Goal: Information Seeking & Learning: Learn about a topic

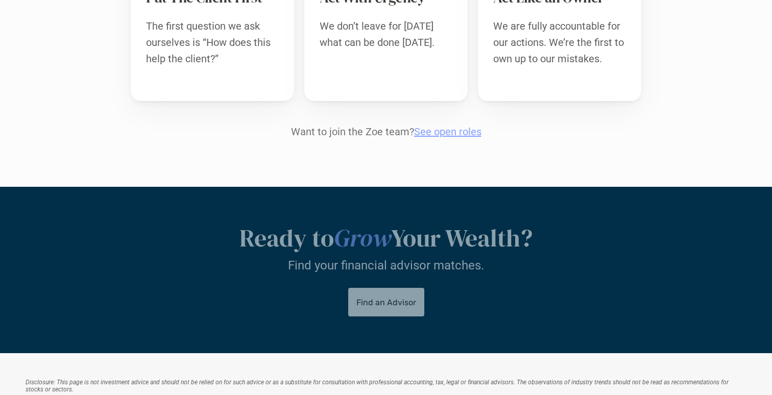
scroll to position [1167, 0]
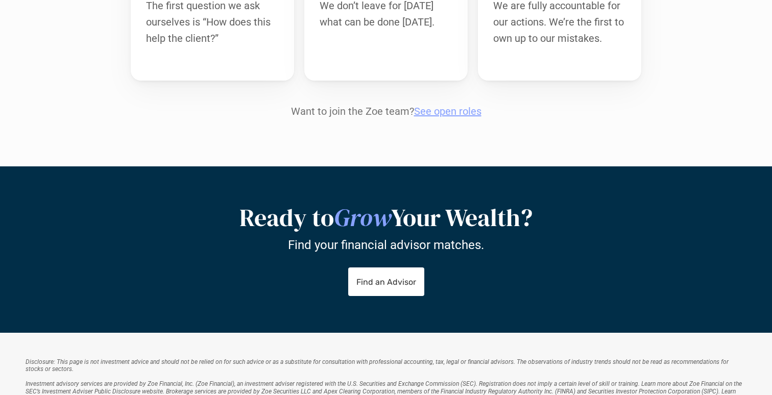
click at [443, 105] on link "See open roles" at bounding box center [447, 111] width 67 height 12
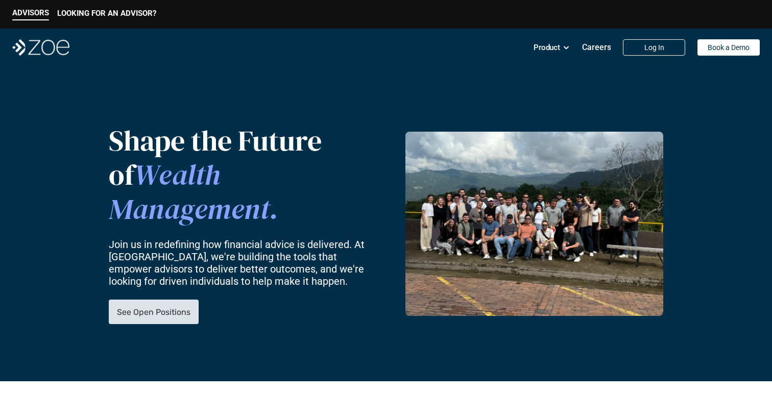
click at [172, 307] on p "See Open Positions" at bounding box center [153, 312] width 73 height 10
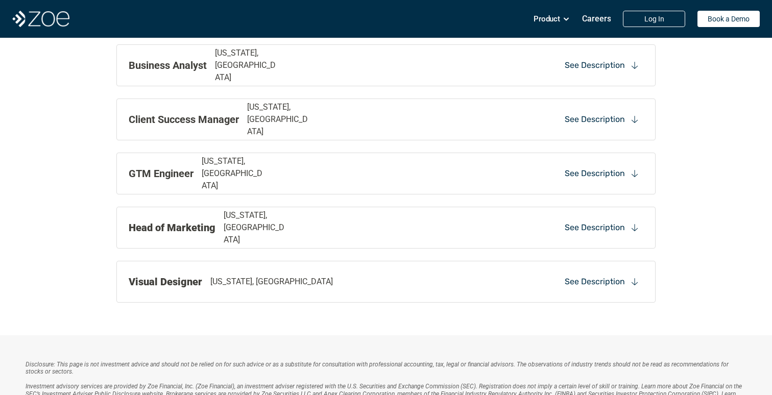
scroll to position [1229, 0]
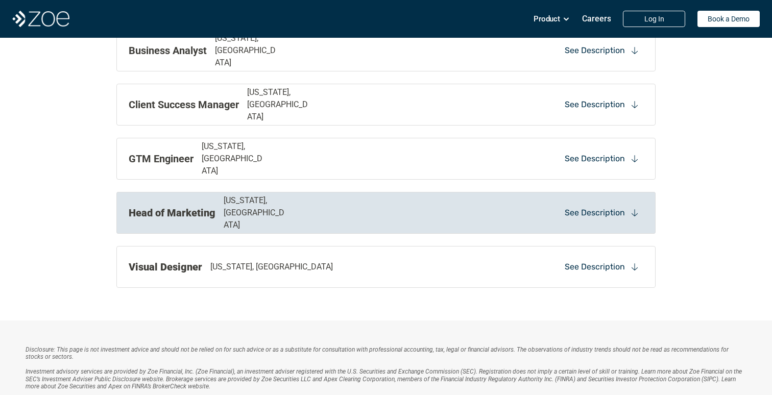
click at [516, 192] on div "Head of Marketing [US_STATE], [GEOGRAPHIC_DATA] See Description" at bounding box center [385, 213] width 539 height 42
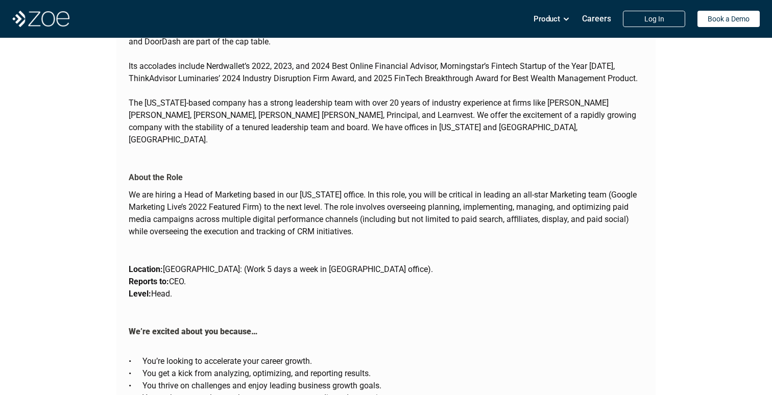
scroll to position [1496, 0]
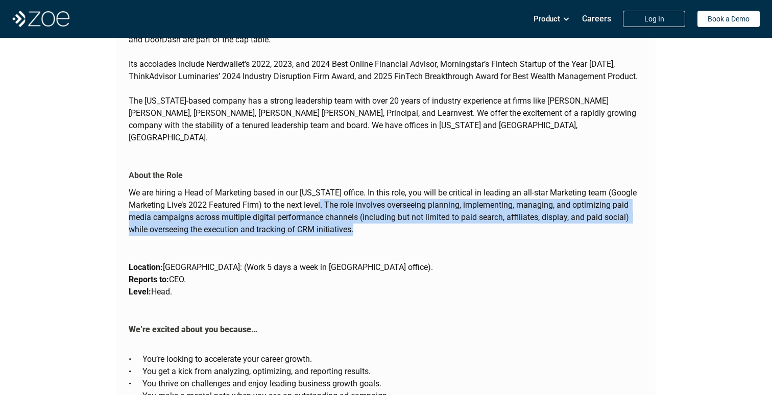
drag, startPoint x: 325, startPoint y: 179, endPoint x: 398, endPoint y: 226, distance: 87.0
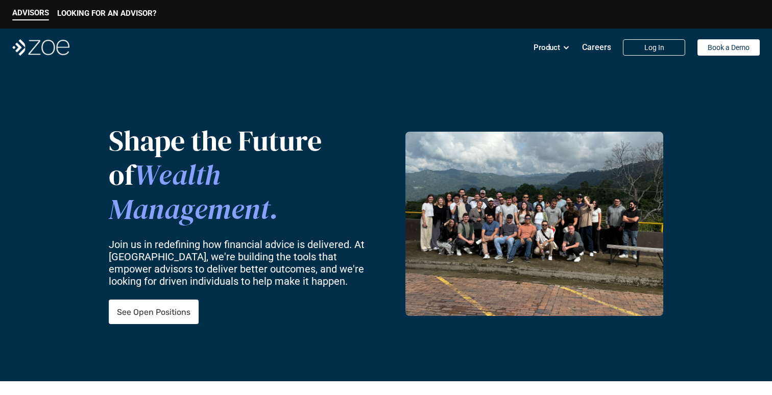
scroll to position [759, 0]
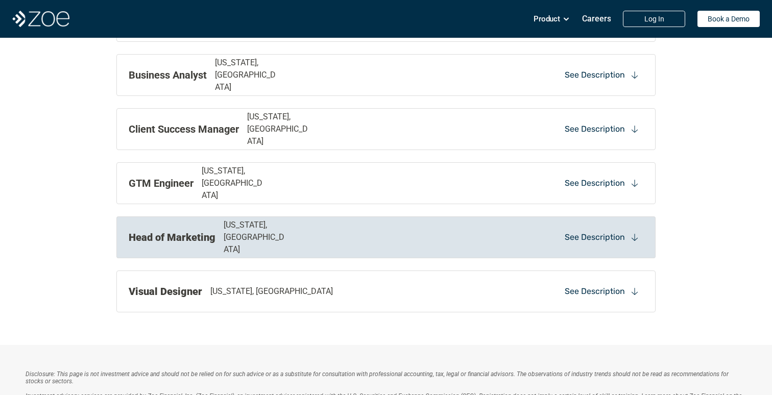
click at [303, 240] on div "Head of Marketing [US_STATE], [GEOGRAPHIC_DATA]" at bounding box center [282, 237] width 306 height 37
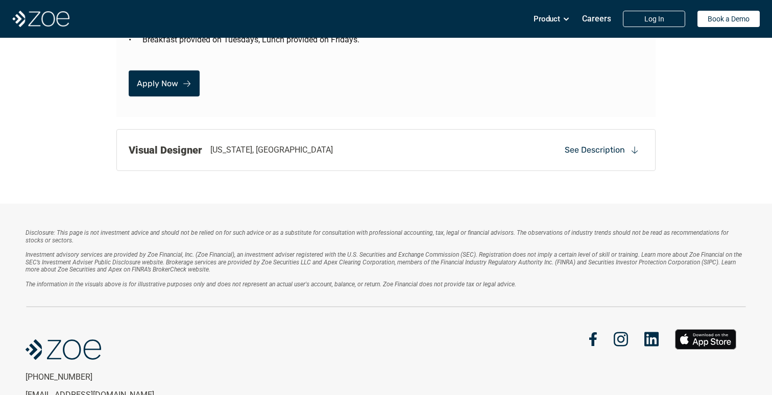
scroll to position [2392, 0]
